Goal: Task Accomplishment & Management: Use online tool/utility

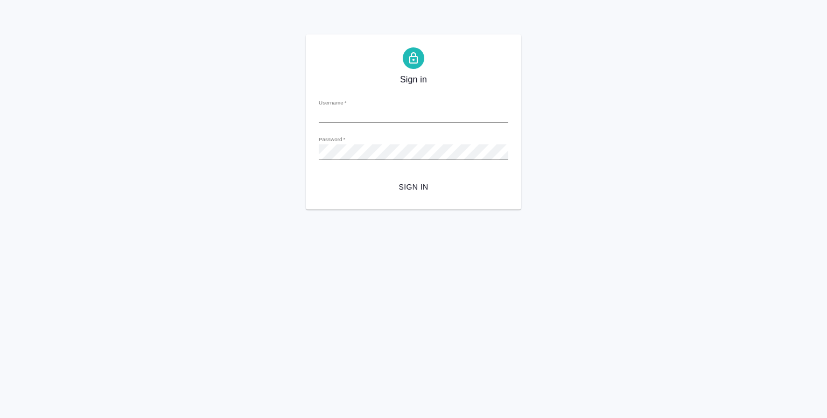
type input "[EMAIL_ADDRESS][DOMAIN_NAME]"
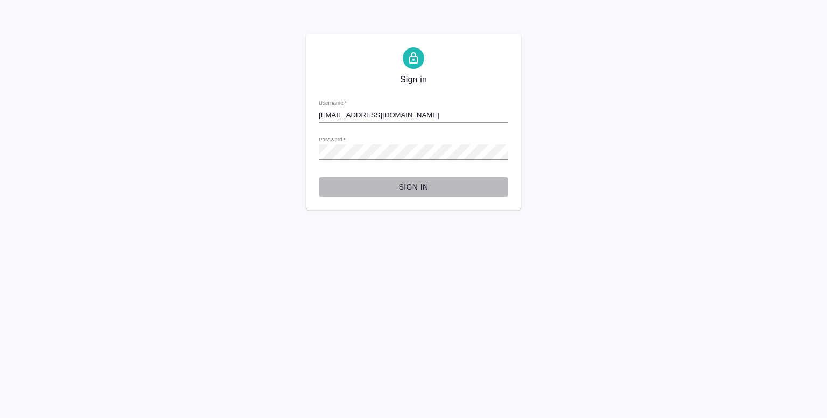
click at [405, 184] on span "Sign in" at bounding box center [413, 186] width 172 height 13
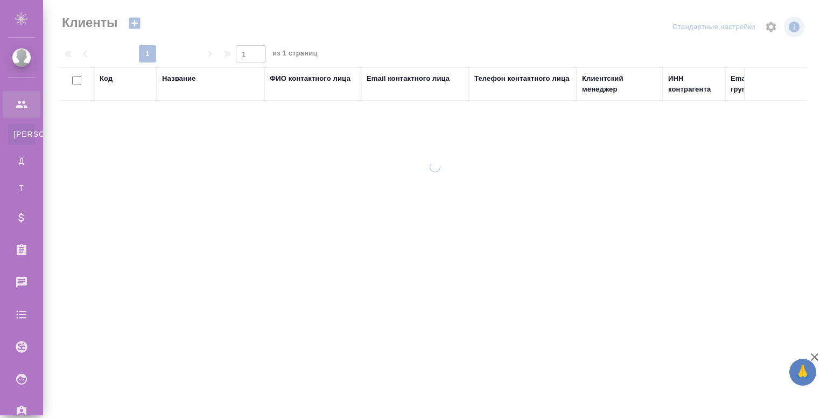
select select "RU"
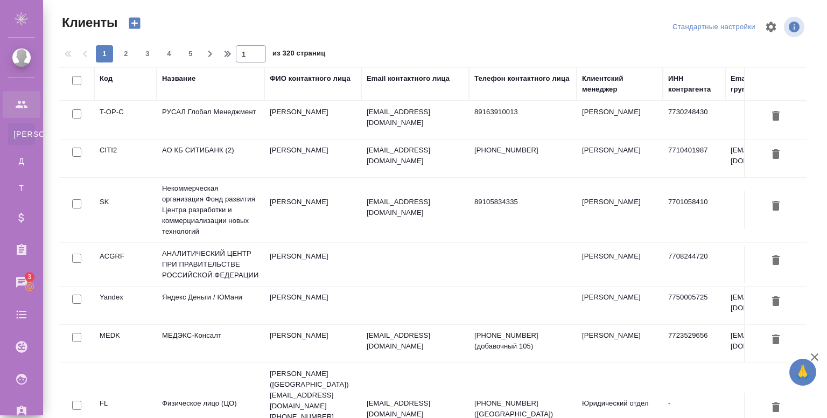
click at [345, 124] on td "[PERSON_NAME]" at bounding box center [312, 120] width 97 height 38
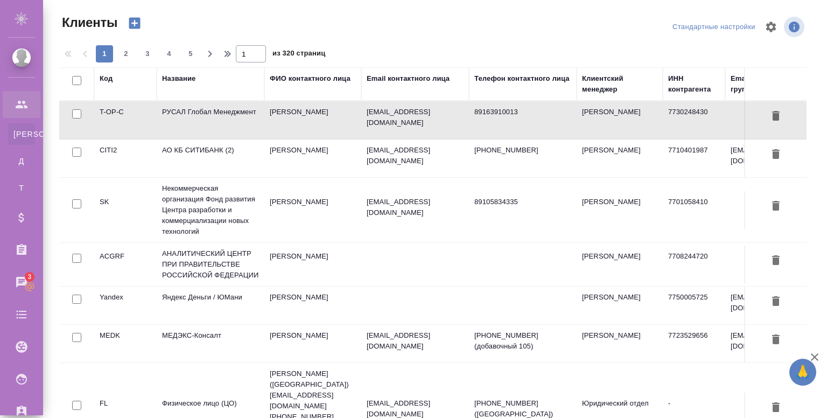
click at [345, 124] on td "[PERSON_NAME]" at bounding box center [312, 120] width 97 height 38
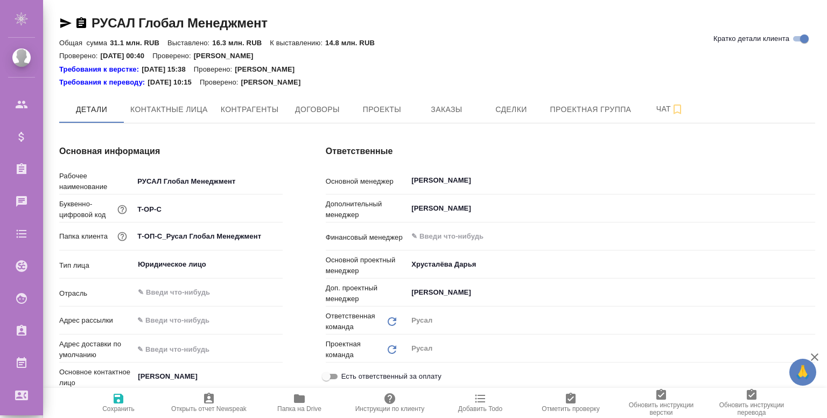
type textarea "x"
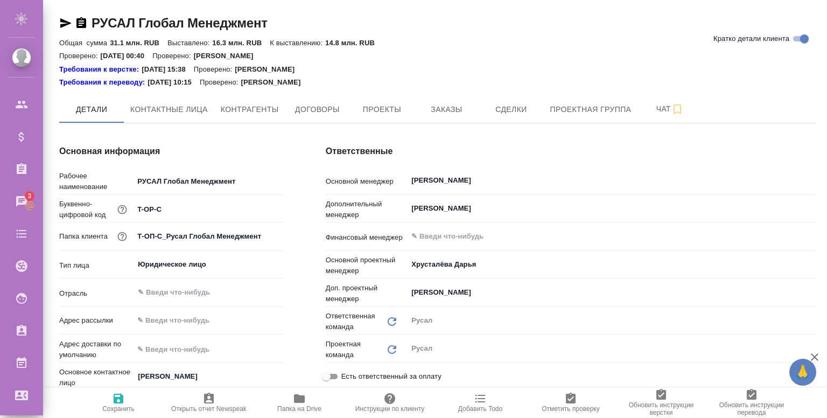
type textarea "x"
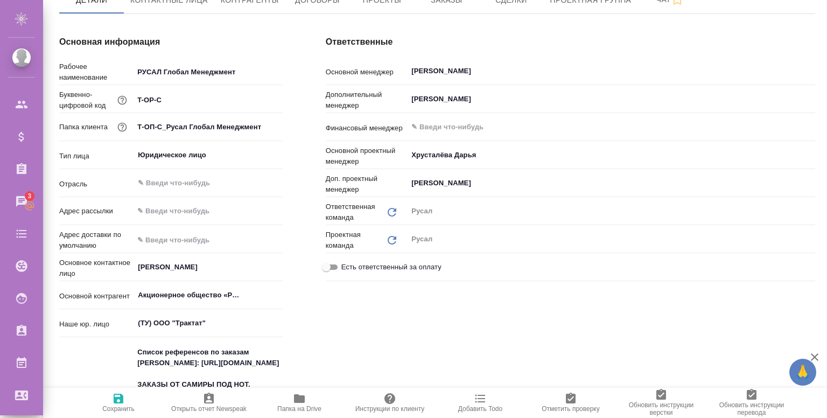
scroll to position [58, 0]
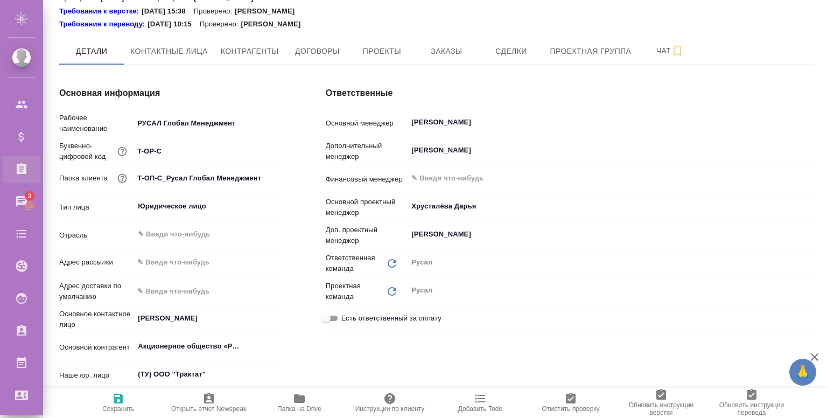
type textarea "x"
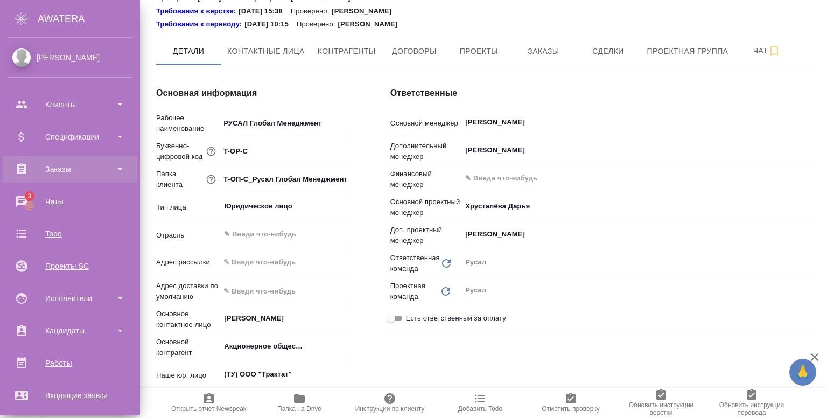
click at [60, 175] on div "Заказы" at bounding box center [70, 169] width 124 height 16
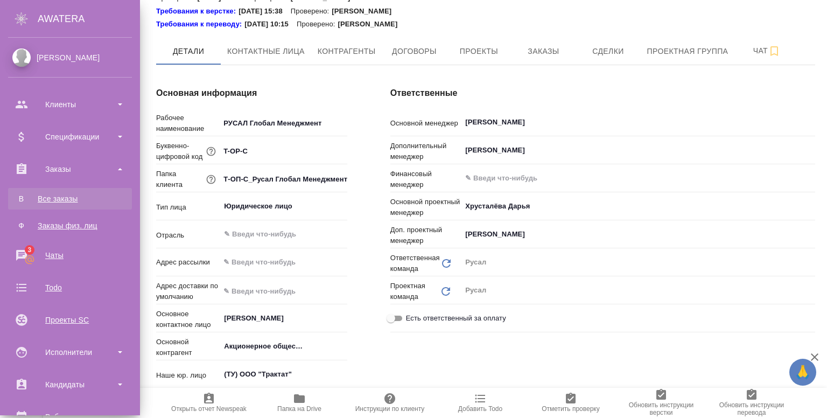
type textarea "x"
click at [66, 192] on link "В Все заказы" at bounding box center [70, 199] width 124 height 22
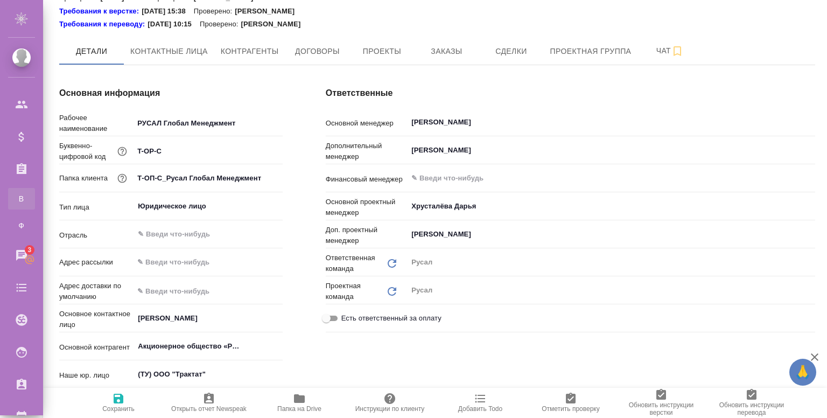
type textarea "x"
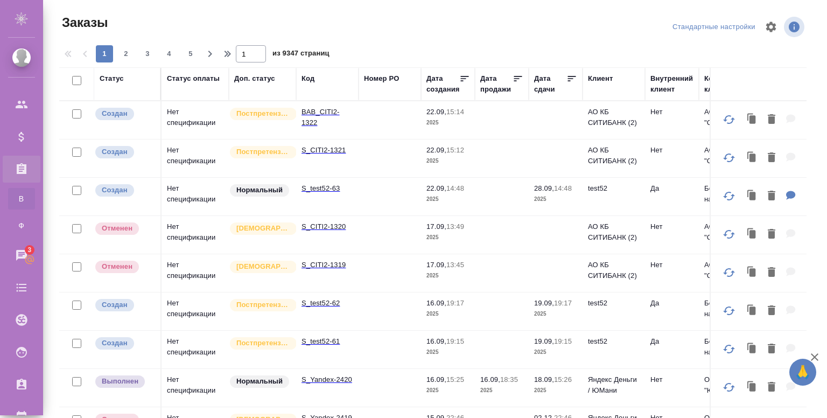
click at [435, 26] on div at bounding box center [437, 27] width 252 height 26
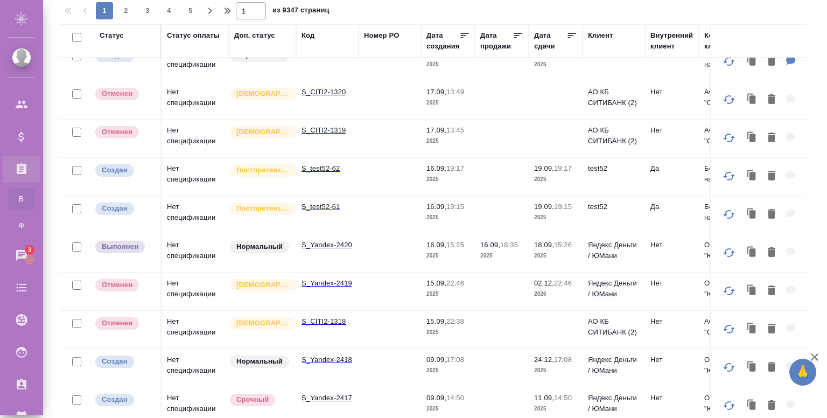
scroll to position [92, 0]
click at [374, 220] on td at bounding box center [390, 214] width 62 height 38
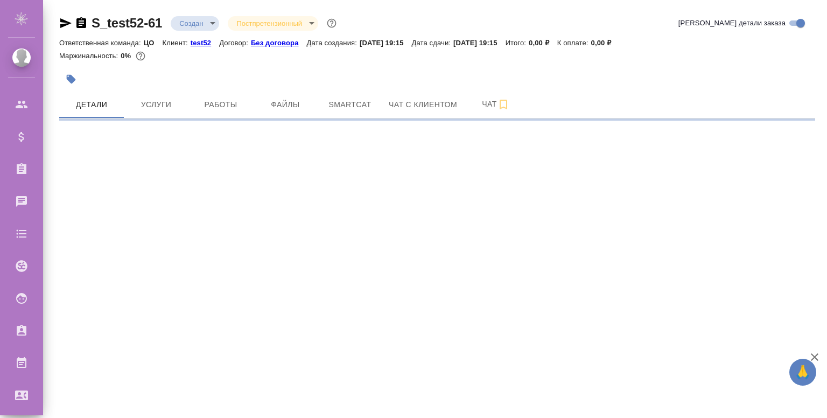
select select "RU"
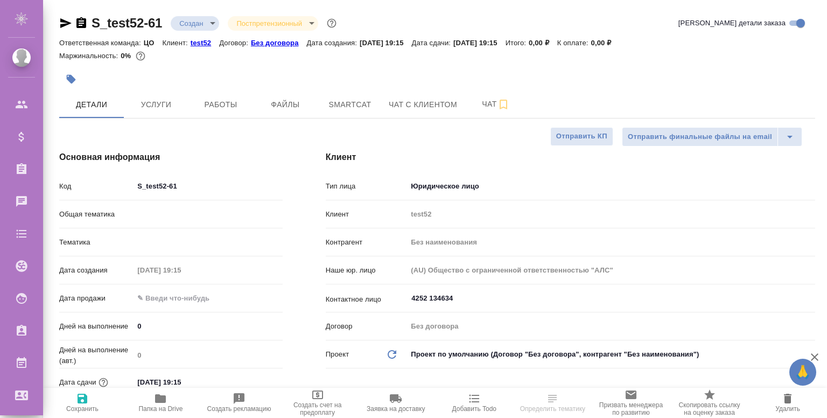
type textarea "x"
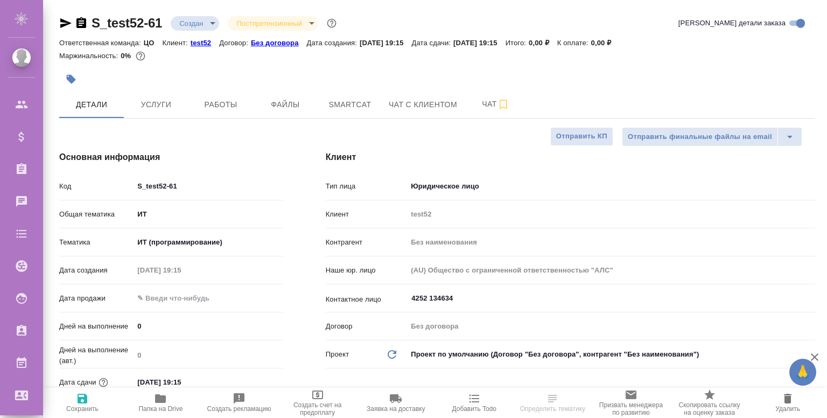
type textarea "x"
select select "RU"
type textarea "x"
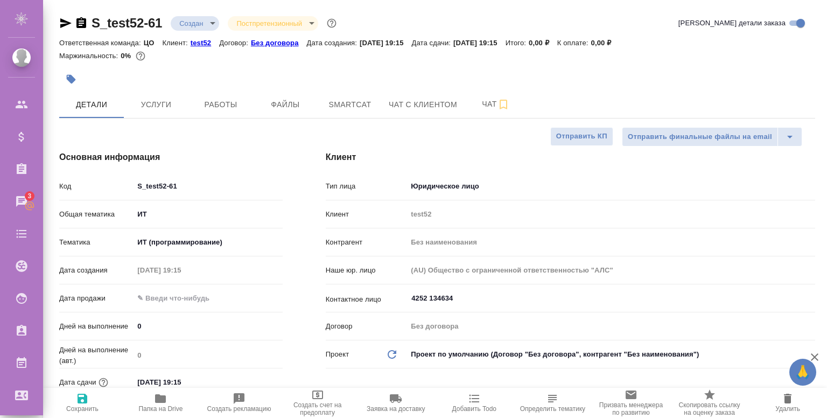
type textarea "x"
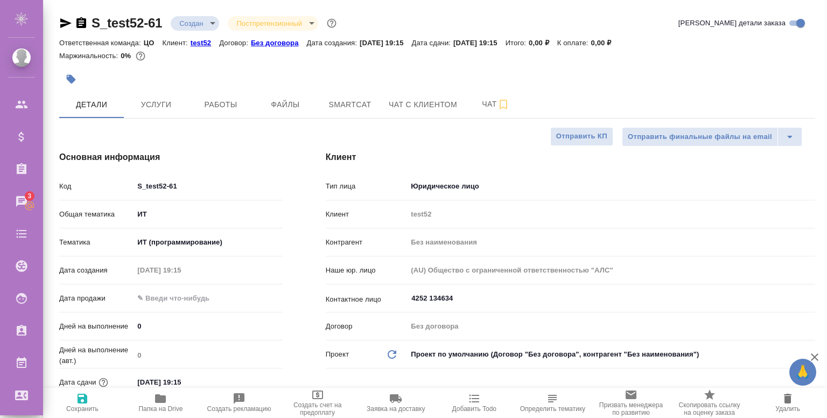
type textarea "x"
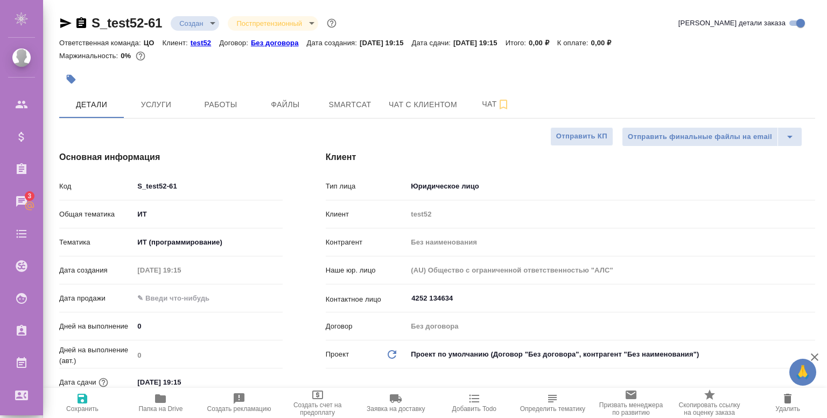
type textarea "x"
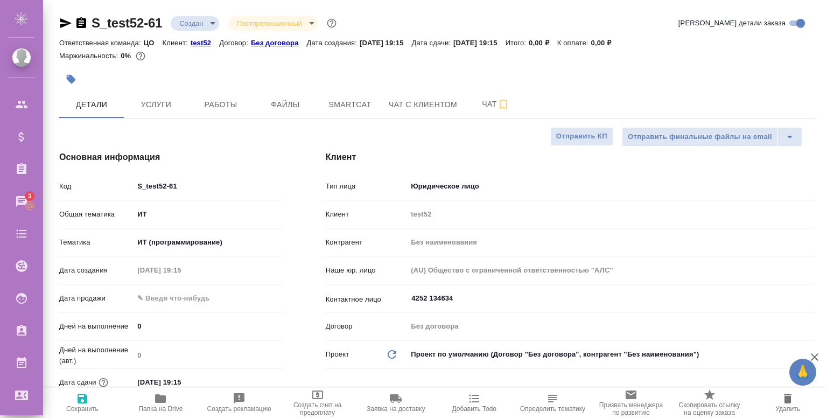
type textarea "x"
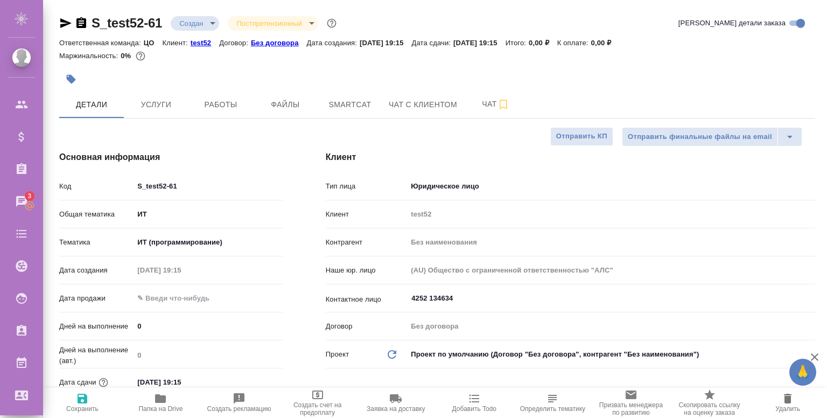
type textarea "x"
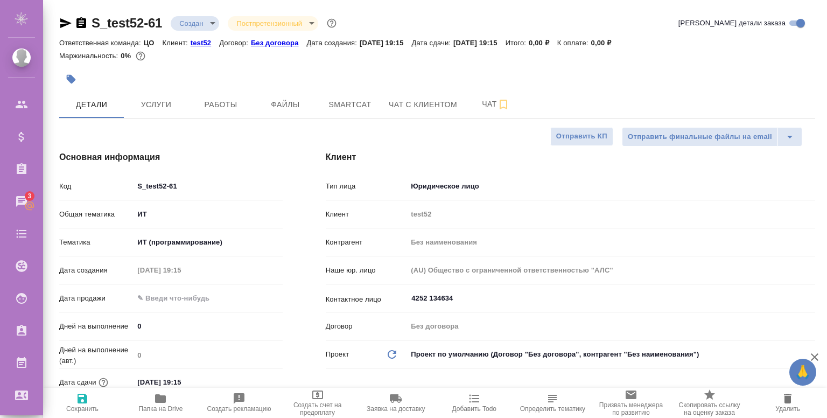
type textarea "x"
